Goal: Transaction & Acquisition: Download file/media

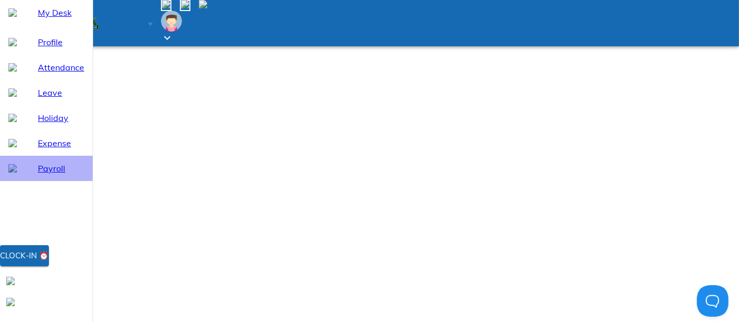
click at [46, 175] on span "Payroll" at bounding box center [61, 168] width 46 height 13
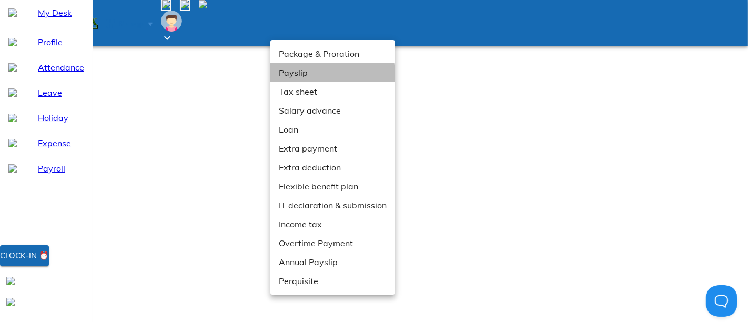
click at [304, 74] on li "Payslip" at bounding box center [332, 72] width 125 height 19
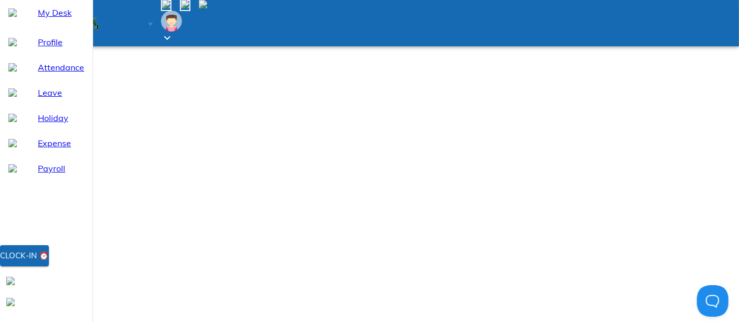
drag, startPoint x: 524, startPoint y: 145, endPoint x: 470, endPoint y: 148, distance: 53.8
copy strong "100532973949"
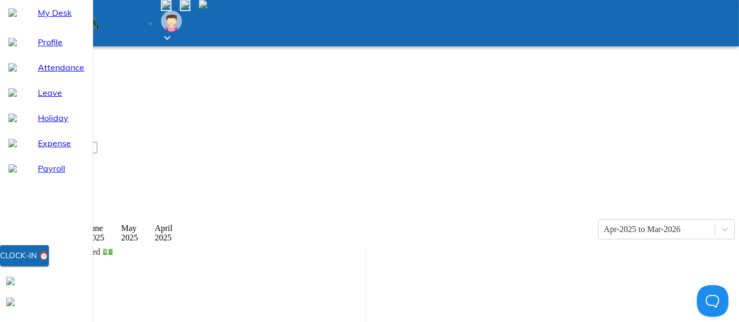
scroll to position [0, 0]
